Goal: Task Accomplishment & Management: Manage account settings

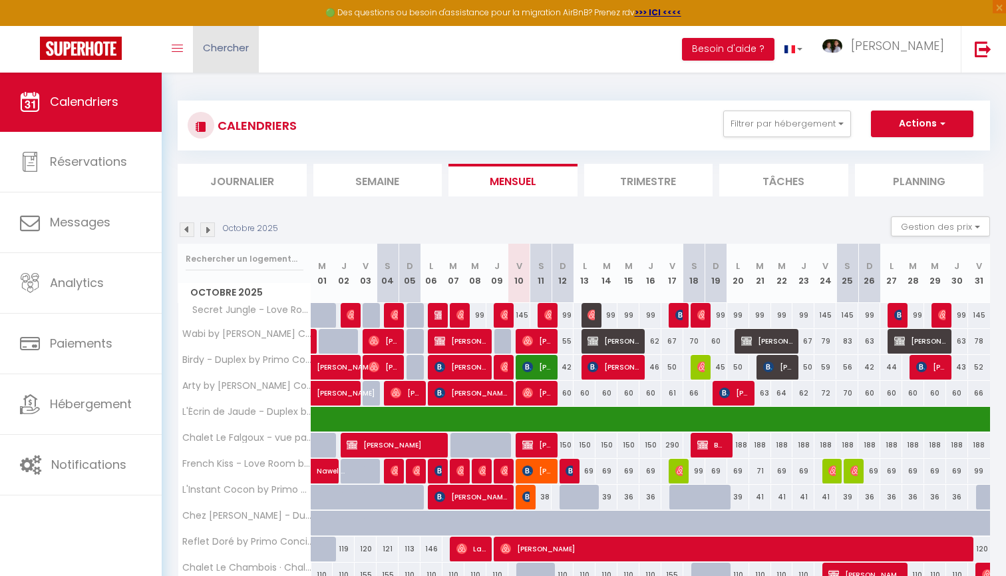
click at [234, 39] on link "Chercher" at bounding box center [226, 49] width 66 height 47
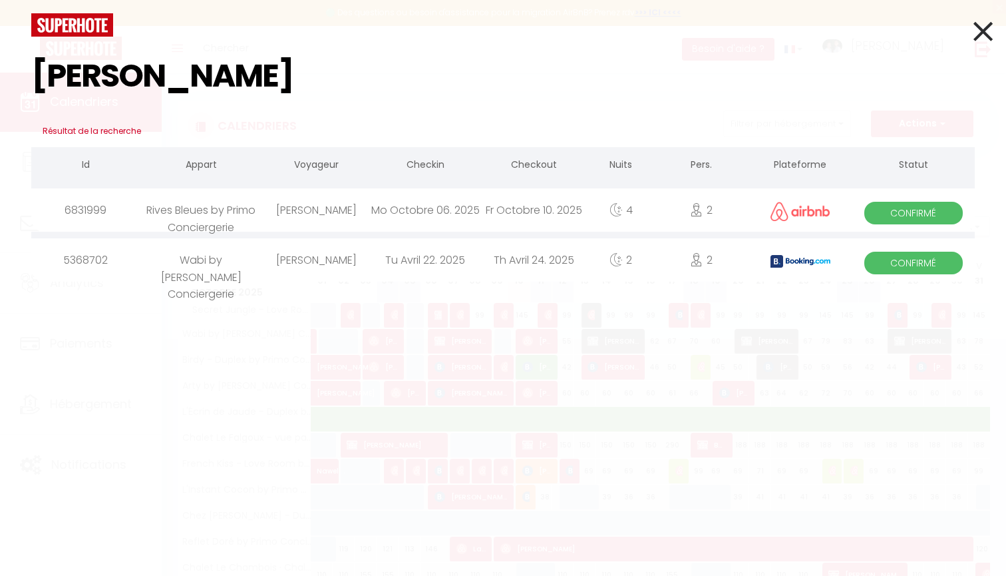
type input "[PERSON_NAME]"
click at [976, 39] on icon at bounding box center [983, 31] width 19 height 33
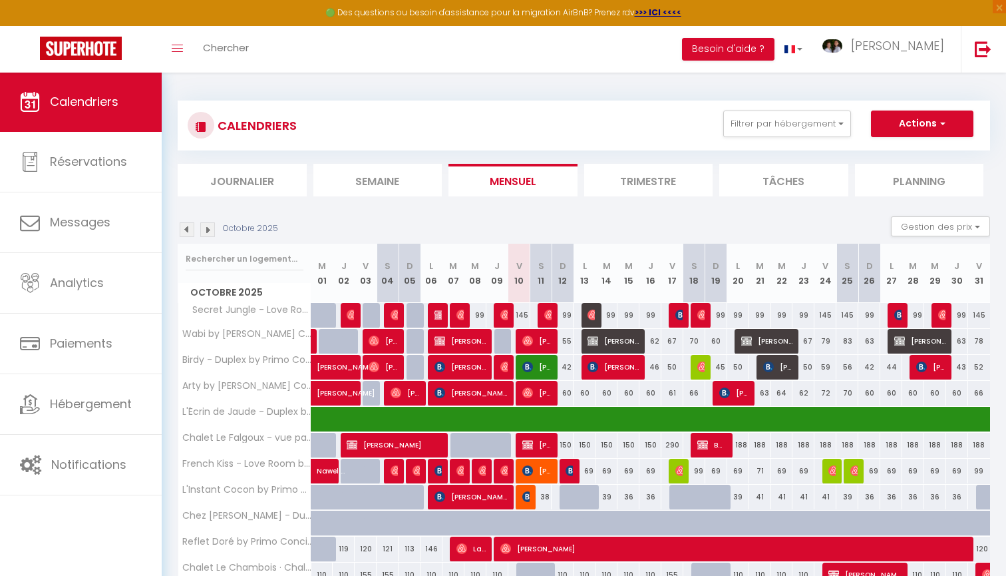
click at [531, 471] on img at bounding box center [527, 470] width 11 height 11
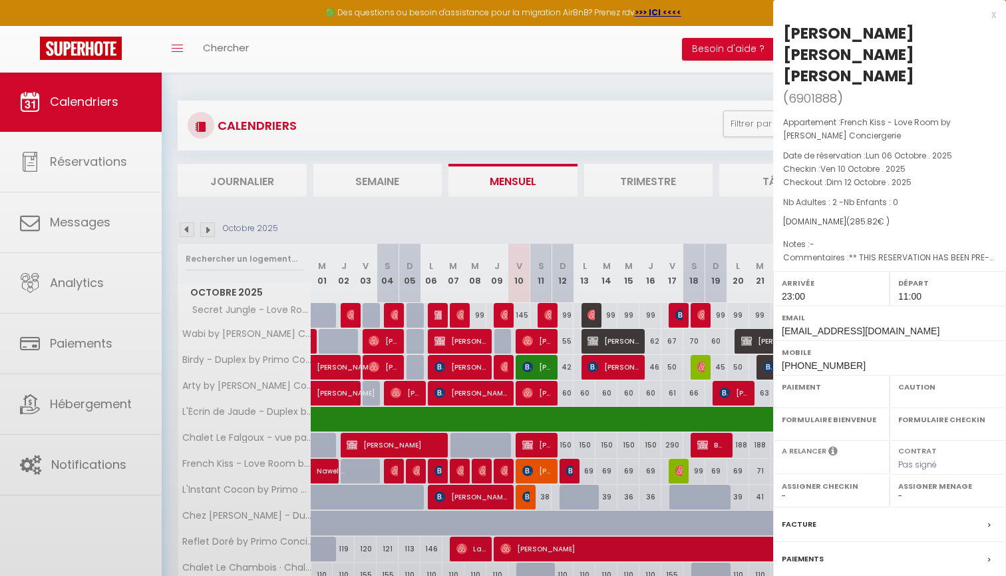
select select "OK"
select select "KO"
select select "1"
select select "0"
select select "1"
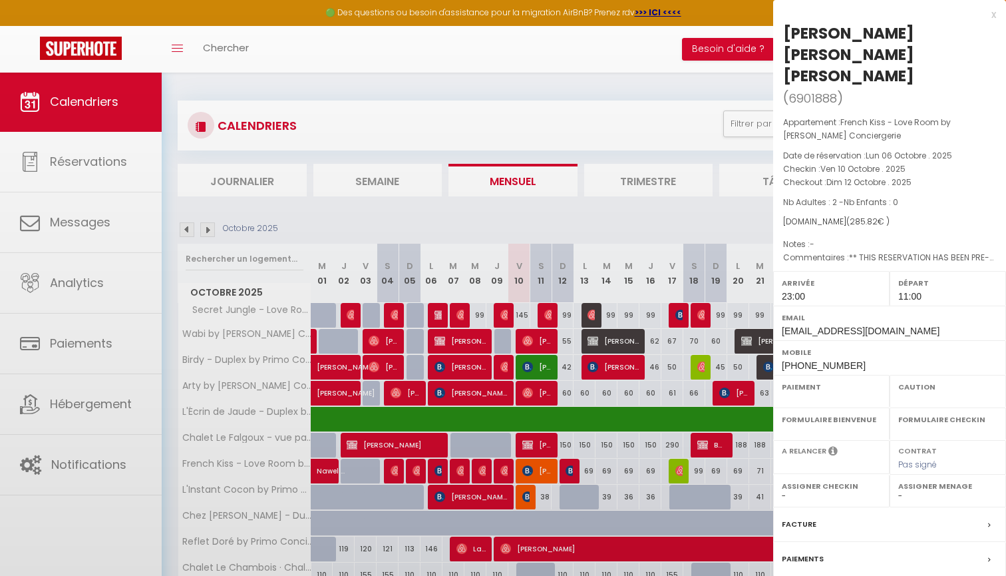
select select
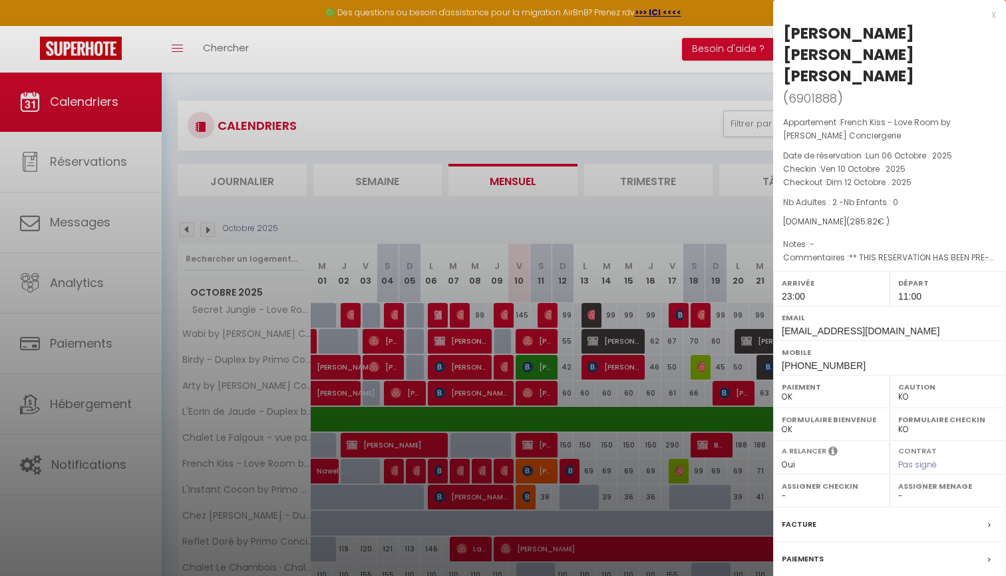
click at [994, 17] on div "x" at bounding box center [884, 15] width 223 height 16
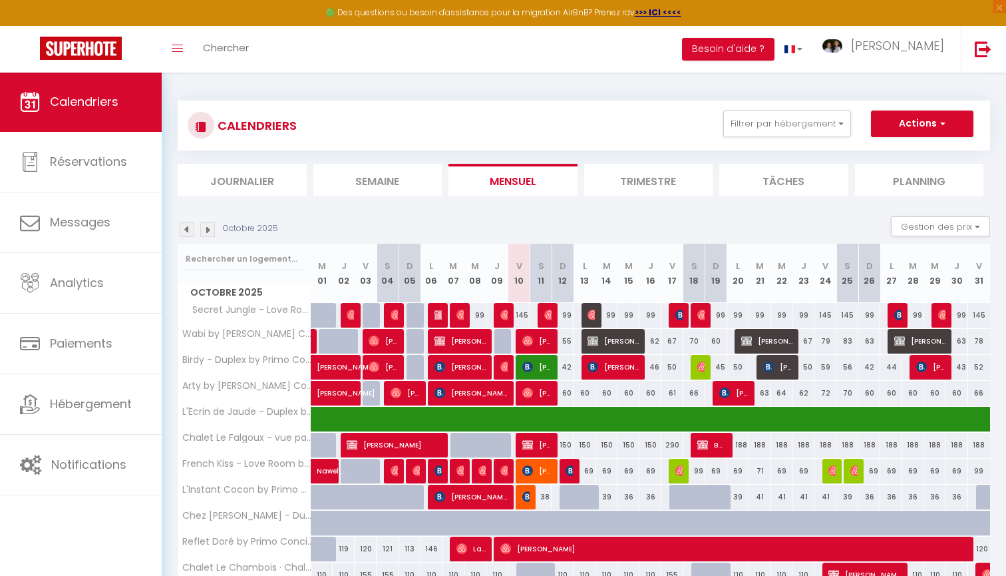
click at [502, 471] on img at bounding box center [505, 470] width 11 height 11
select select "OK"
select select "45539"
